Goal: Task Accomplishment & Management: Manage account settings

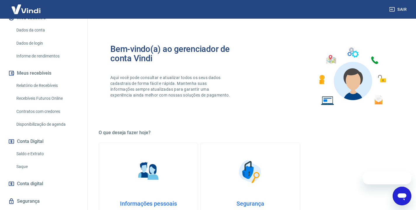
scroll to position [95, 0]
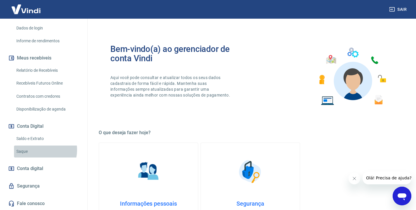
click at [38, 150] on link "Saque" at bounding box center [47, 152] width 66 height 12
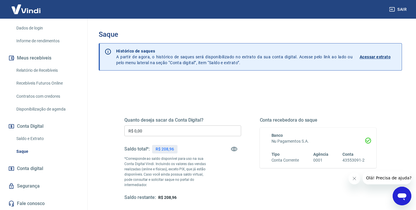
click at [162, 131] on input "R$ 0,00" at bounding box center [182, 131] width 117 height 11
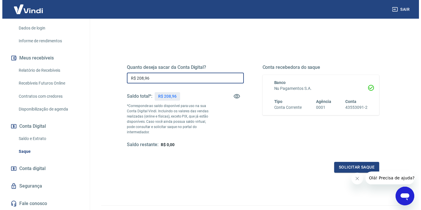
scroll to position [79, 0]
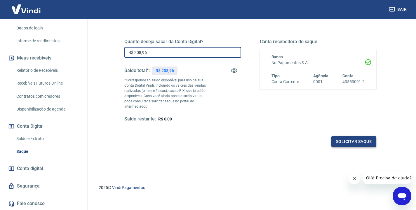
type input "R$ 208,96"
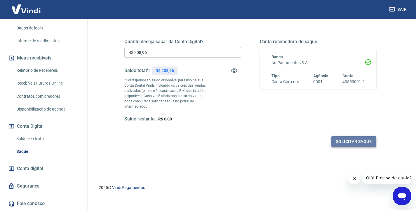
click at [354, 136] on button "Solicitar saque" at bounding box center [354, 141] width 45 height 11
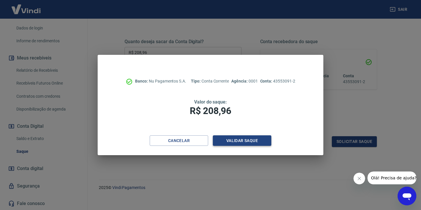
click at [237, 138] on button "Validar saque" at bounding box center [242, 141] width 58 height 11
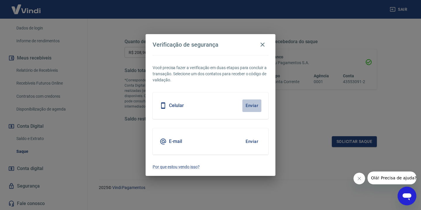
click at [256, 105] on button "Enviar" at bounding box center [251, 106] width 19 height 12
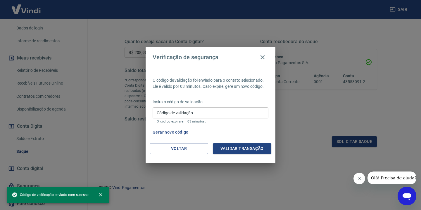
click at [238, 114] on input "Código de validação" at bounding box center [210, 113] width 116 height 11
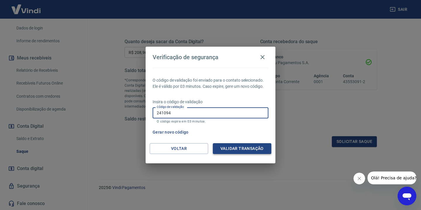
click at [255, 149] on button "Validar transação" at bounding box center [242, 148] width 58 height 11
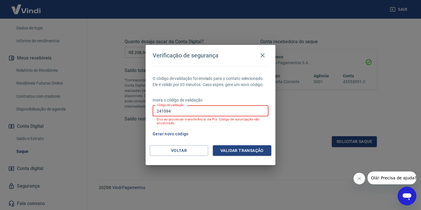
drag, startPoint x: 193, startPoint y: 115, endPoint x: 144, endPoint y: 109, distance: 49.5
click at [152, 109] on input "241094" at bounding box center [210, 111] width 116 height 11
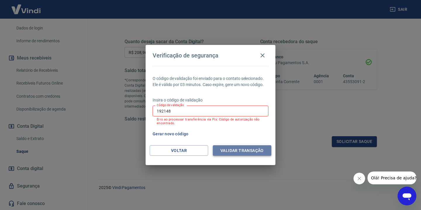
click at [231, 151] on button "Validar transação" at bounding box center [242, 150] width 58 height 11
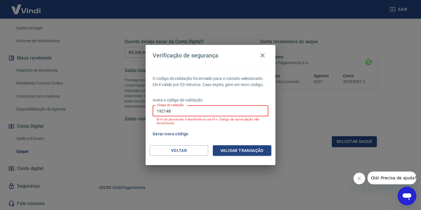
click at [200, 116] on input "192148" at bounding box center [210, 111] width 116 height 11
drag, startPoint x: 195, startPoint y: 113, endPoint x: 137, endPoint y: 104, distance: 58.8
click at [152, 106] on input "192148" at bounding box center [210, 111] width 116 height 11
type input "241094"
click at [227, 149] on button "Validar transação" at bounding box center [242, 150] width 58 height 11
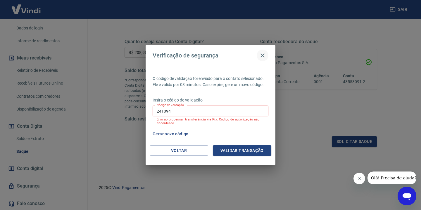
click at [261, 57] on icon "button" at bounding box center [262, 55] width 7 height 7
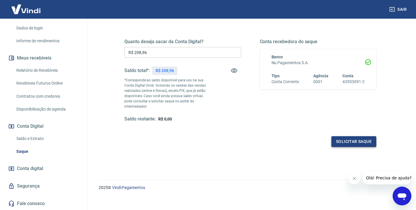
click at [358, 141] on button "Solicitar saque" at bounding box center [354, 141] width 45 height 11
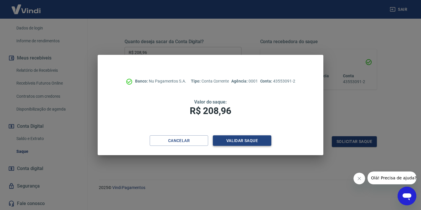
click at [246, 140] on button "Validar saque" at bounding box center [242, 141] width 58 height 11
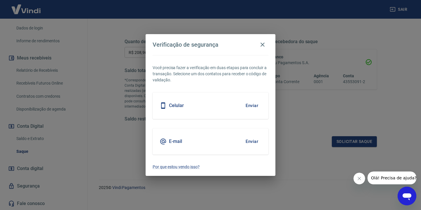
click at [253, 102] on button "Enviar" at bounding box center [251, 106] width 19 height 12
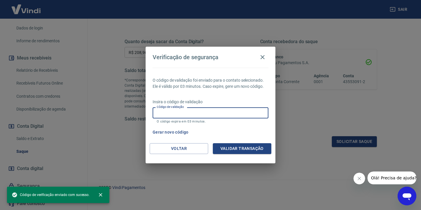
click at [228, 109] on input "Código de validação" at bounding box center [210, 113] width 116 height 11
